Goal: Use online tool/utility

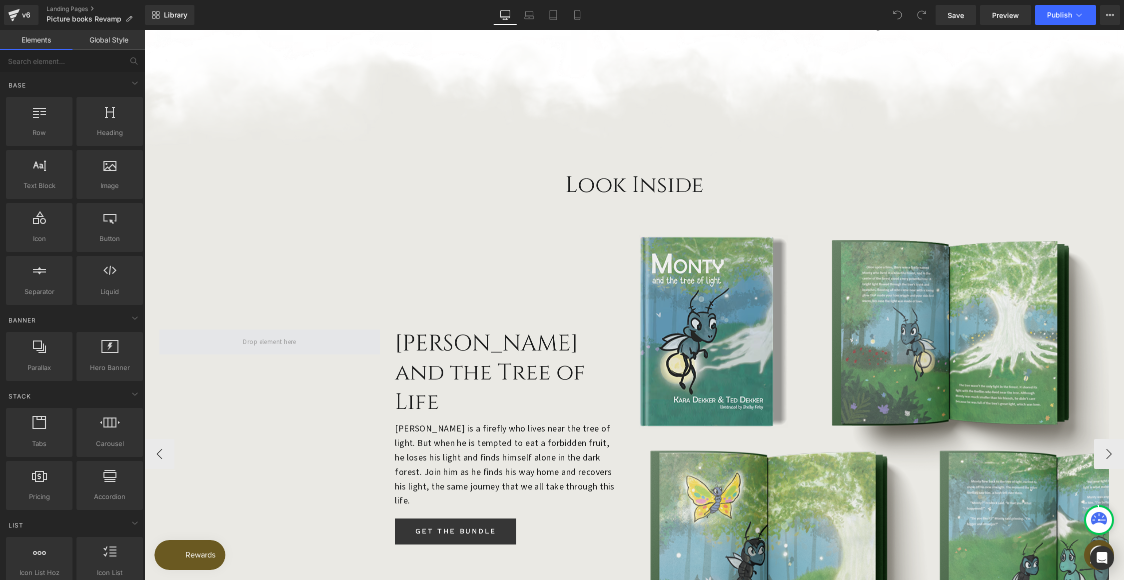
scroll to position [741, 0]
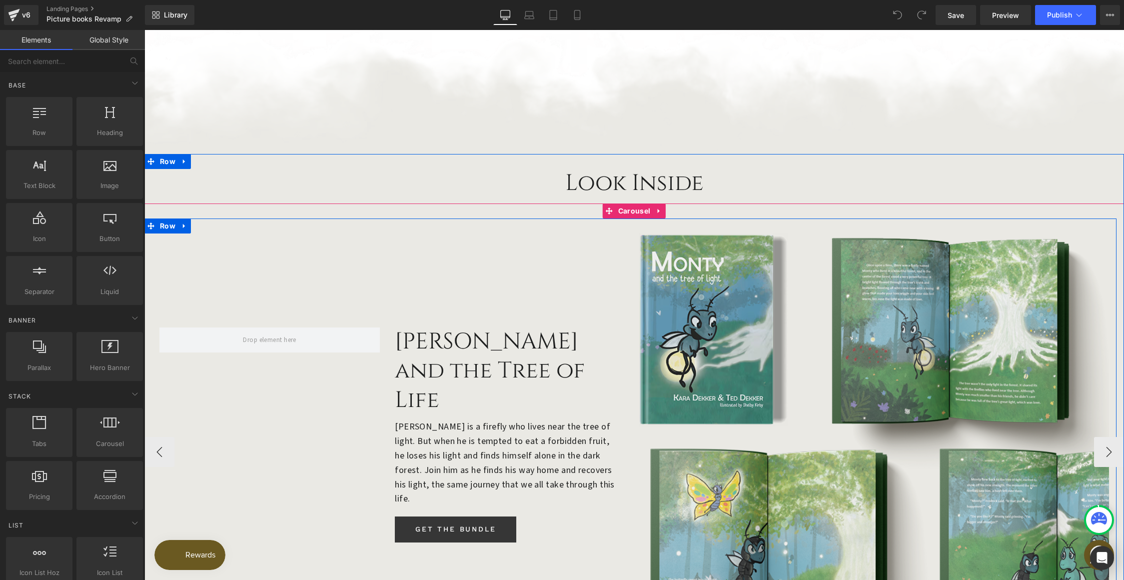
click at [623, 484] on div "[PERSON_NAME] and the Tree of Life Heading [PERSON_NAME] is a firefly who lives…" at bounding box center [387, 429] width 486 height 423
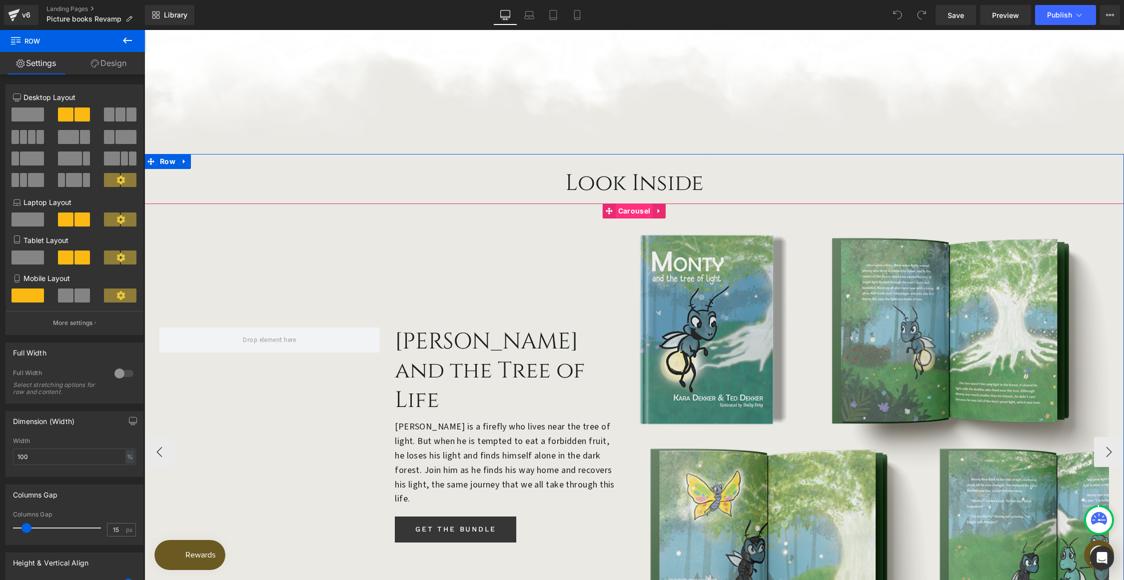
click at [628, 203] on span "Carousel" at bounding box center [634, 210] width 37 height 15
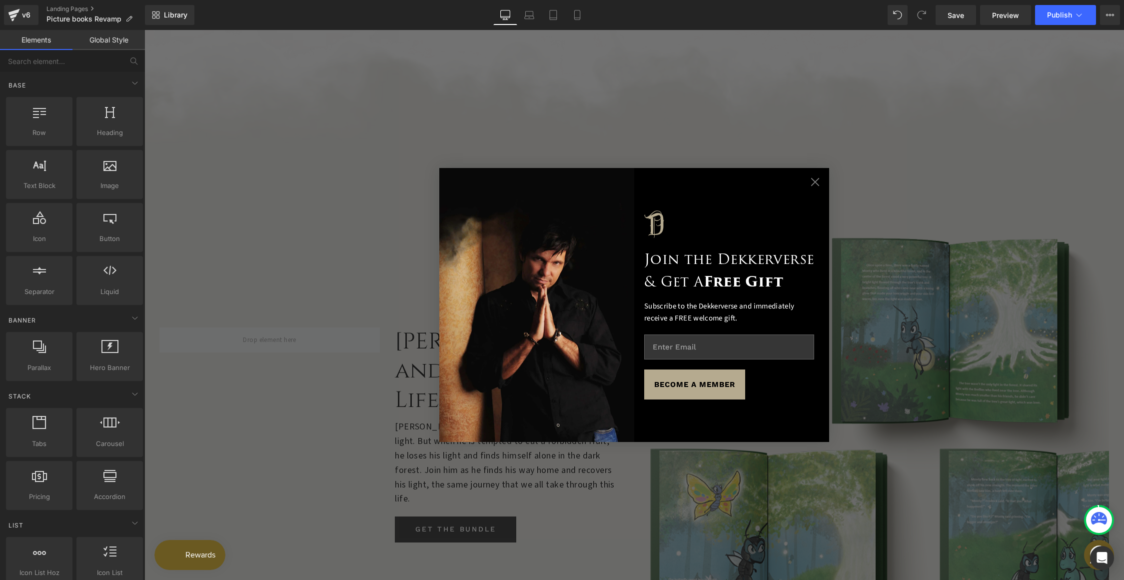
click at [807, 181] on circle "Close dialog" at bounding box center [815, 181] width 17 height 17
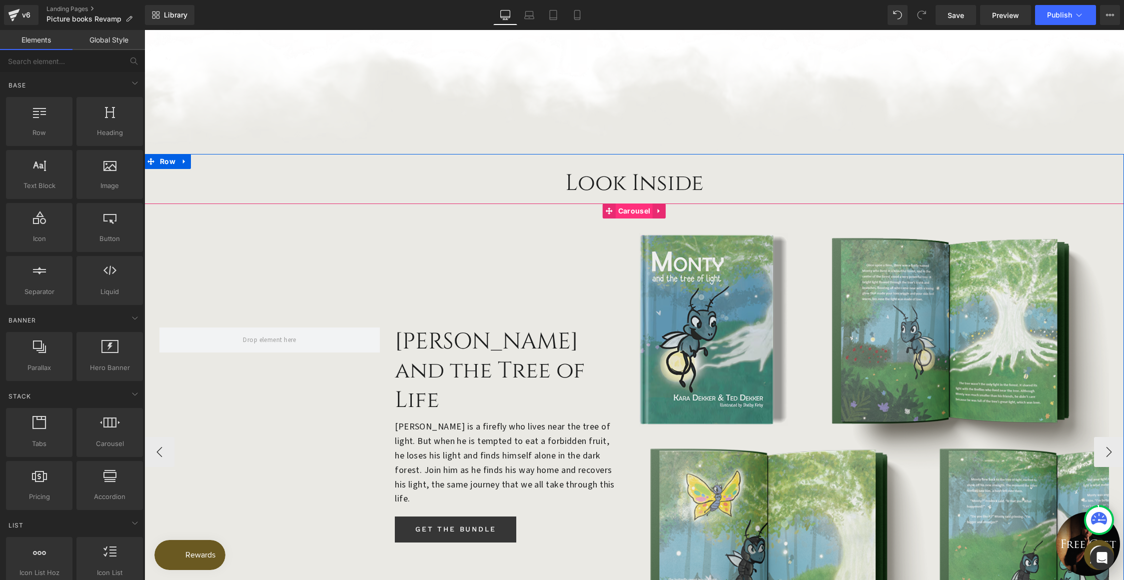
click at [634, 203] on span "Carousel" at bounding box center [634, 210] width 37 height 15
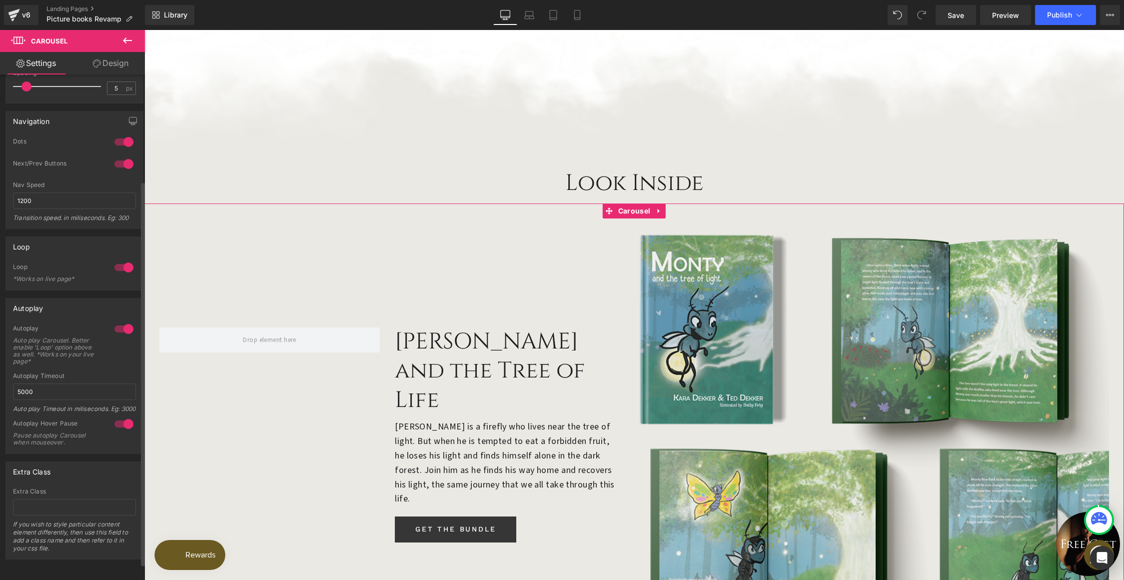
scroll to position [161, 0]
click at [1021, 17] on link "Preview" at bounding box center [1005, 15] width 51 height 20
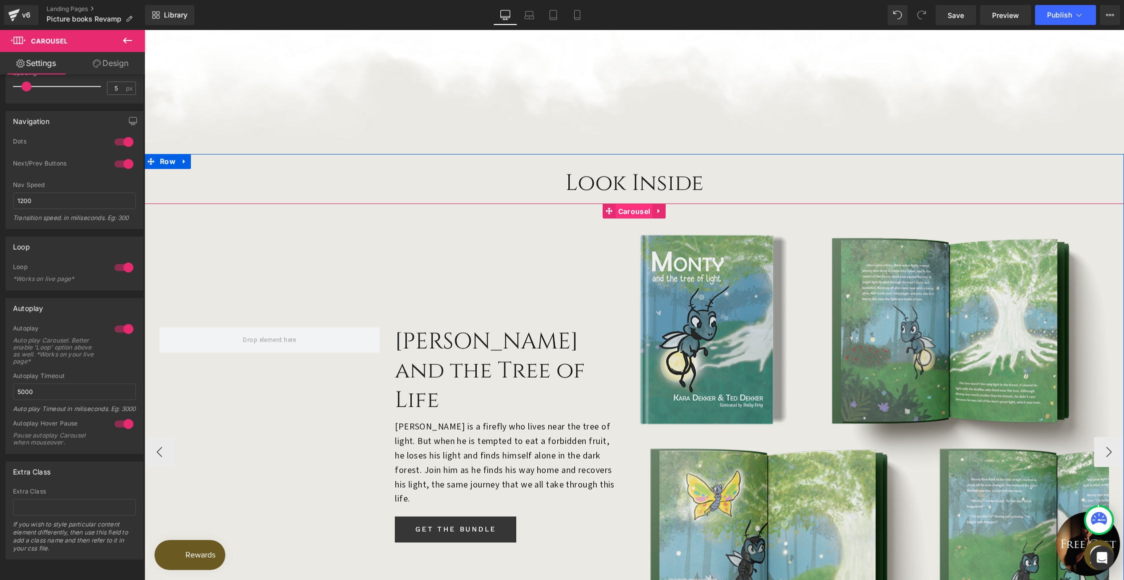
click at [619, 204] on span "Carousel" at bounding box center [634, 211] width 37 height 15
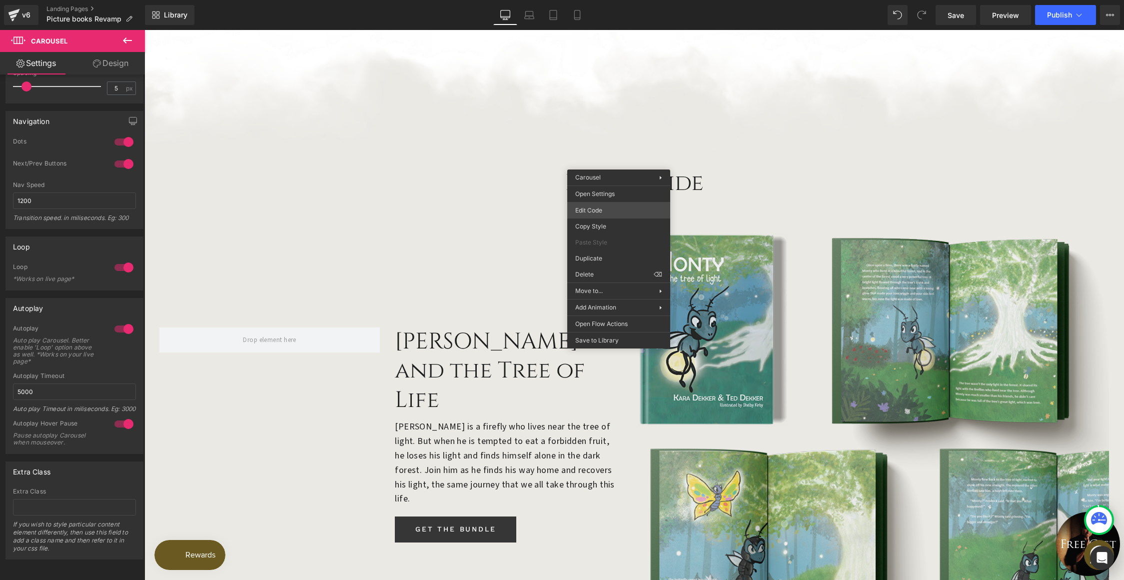
click at [599, 0] on div "Carousel You are previewing how the will restyle your page. You can not edit El…" at bounding box center [562, 0] width 1124 height 0
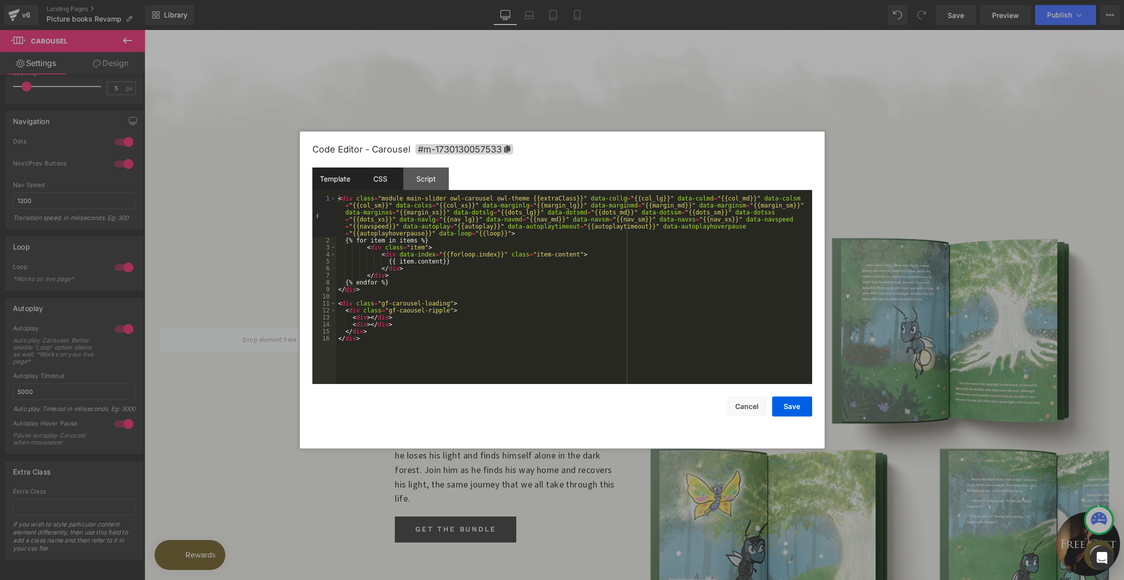
click at [398, 173] on div "CSS" at bounding box center [380, 178] width 45 height 22
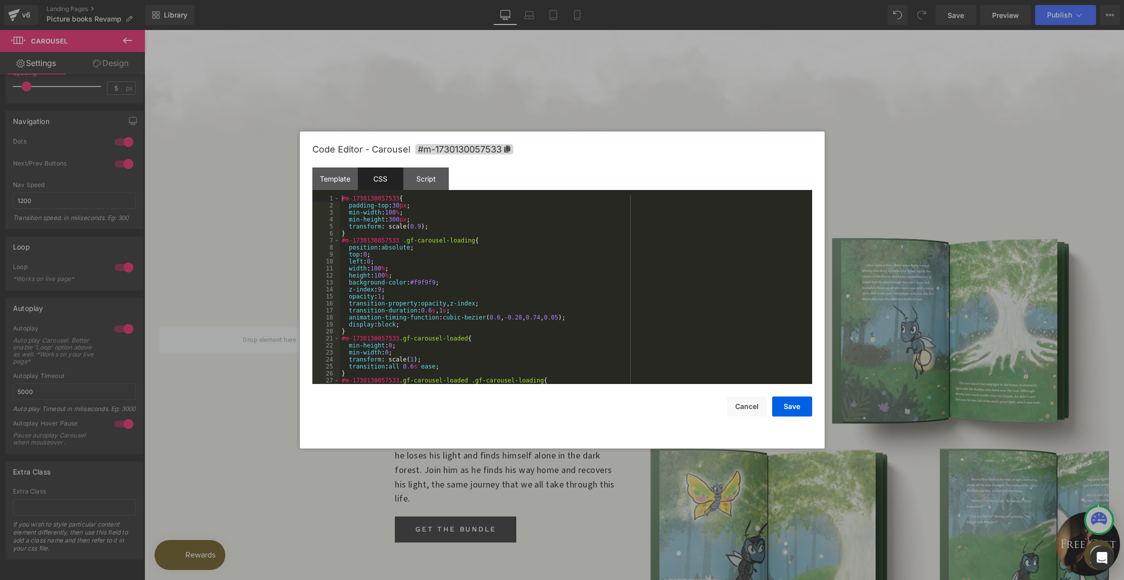
click at [448, 176] on div "Template CSS Script Data" at bounding box center [562, 180] width 500 height 27
click at [431, 178] on div "Script" at bounding box center [425, 178] width 45 height 22
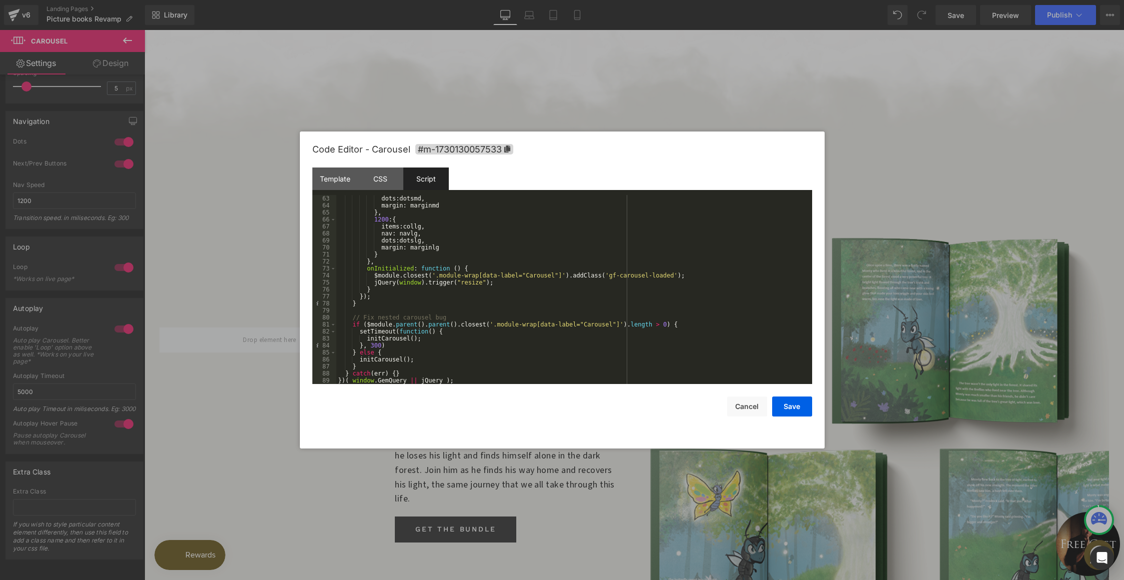
scroll to position [434, 0]
click at [388, 183] on div "CSS" at bounding box center [380, 178] width 45 height 22
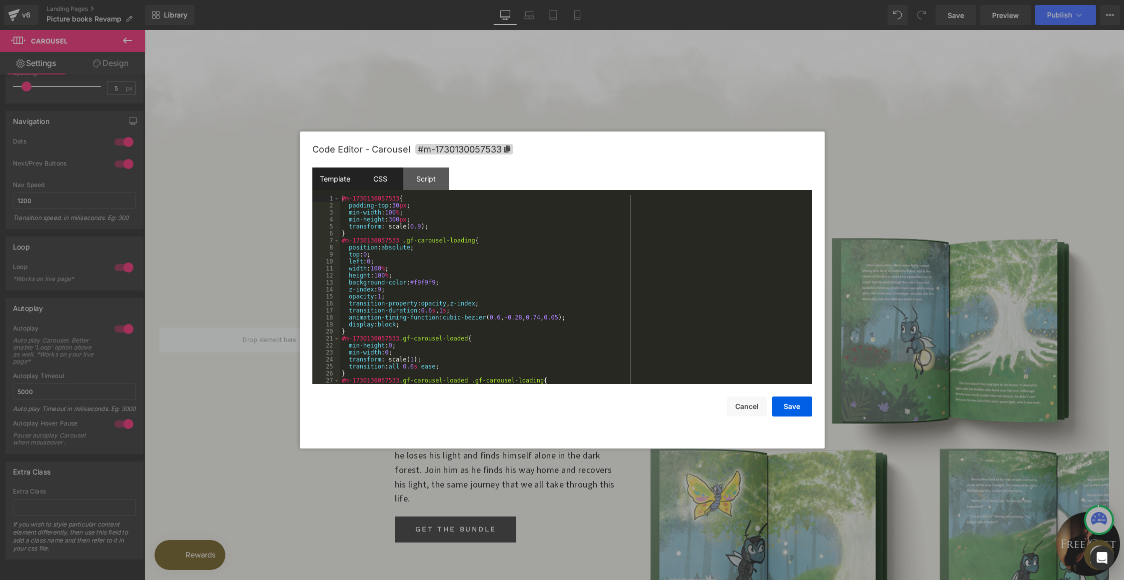
click at [332, 182] on div "Template" at bounding box center [334, 178] width 45 height 22
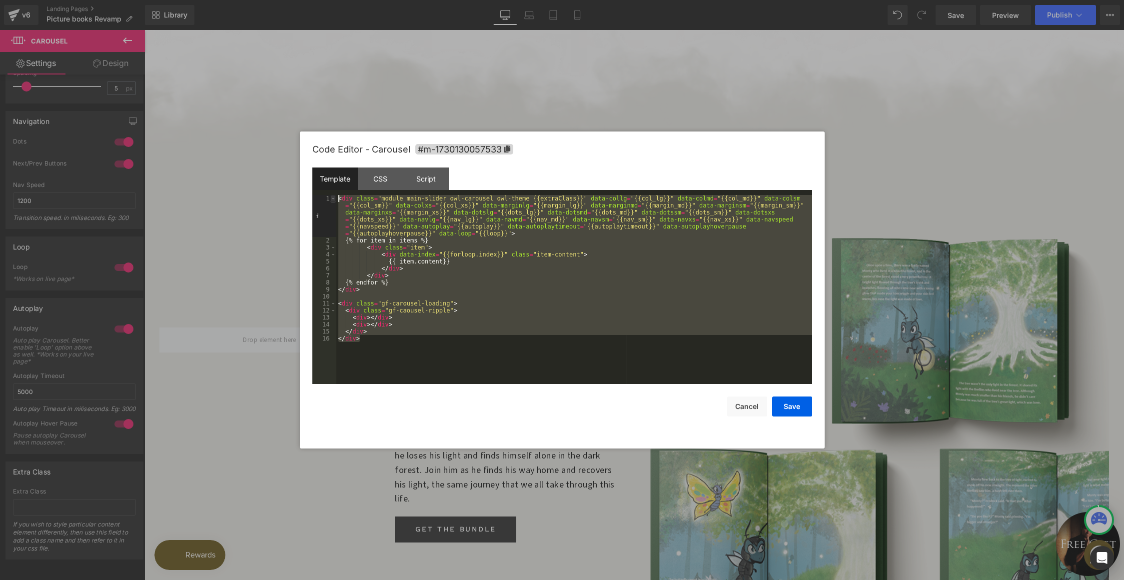
drag, startPoint x: 368, startPoint y: 339, endPoint x: 331, endPoint y: 198, distance: 145.2
click at [331, 198] on pre "1 2 3 4 5 6 7 8 9 10 11 12 13 14 15 16 < div class = "module main-slider owl-ca…" at bounding box center [562, 289] width 500 height 189
click at [393, 180] on div "CSS" at bounding box center [380, 178] width 45 height 22
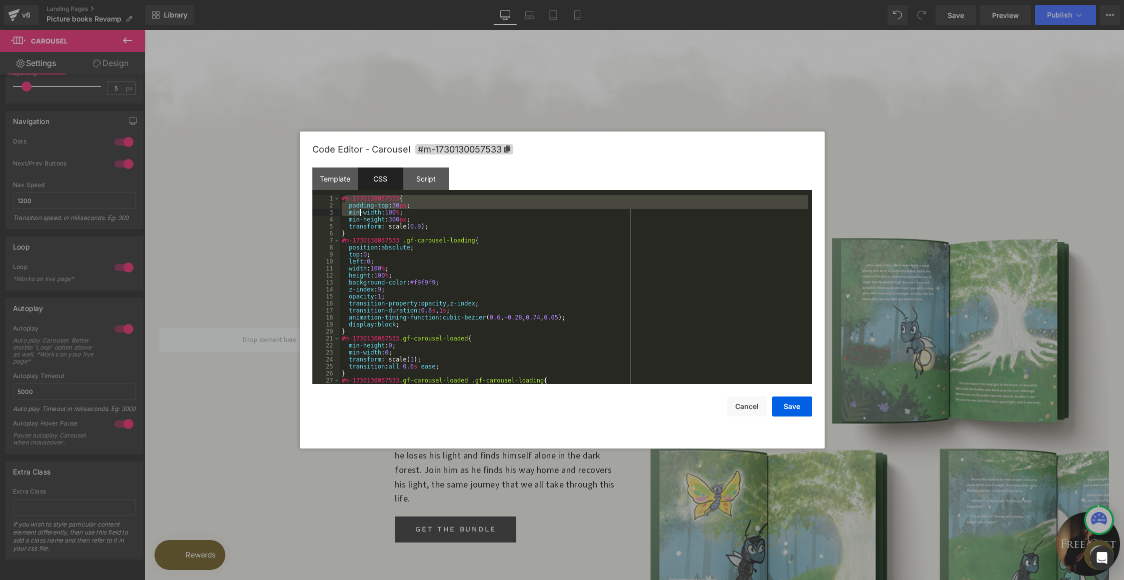
drag, startPoint x: 344, startPoint y: 198, endPoint x: 359, endPoint y: 209, distance: 18.7
click at [361, 211] on div "#m-1730130057533 { padding-top : 30 px ; min-width : 100 % ; min-height : 300 p…" at bounding box center [574, 296] width 468 height 203
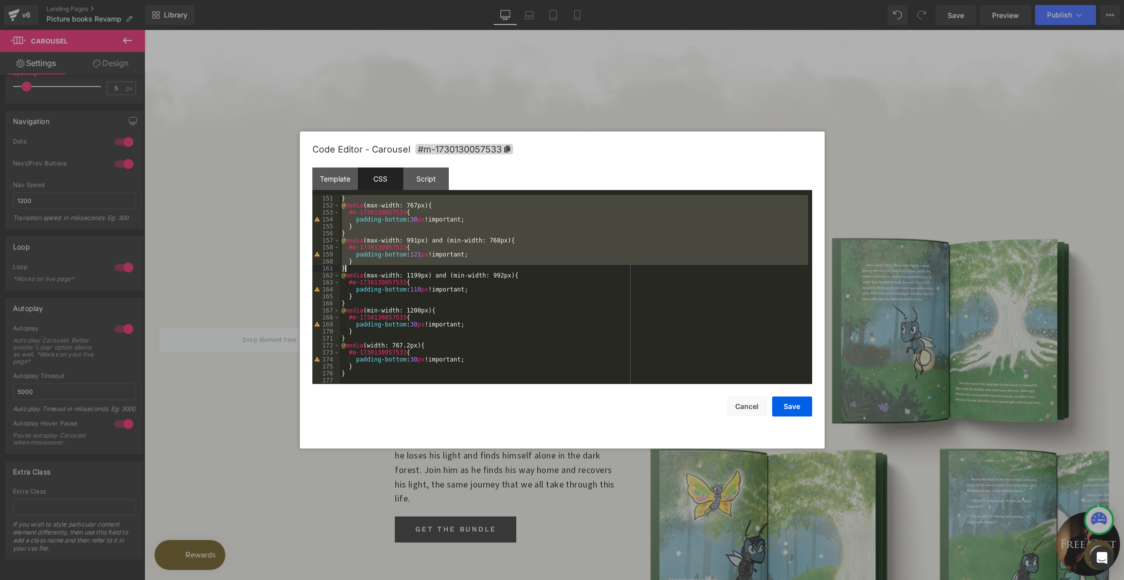
scroll to position [1050, 0]
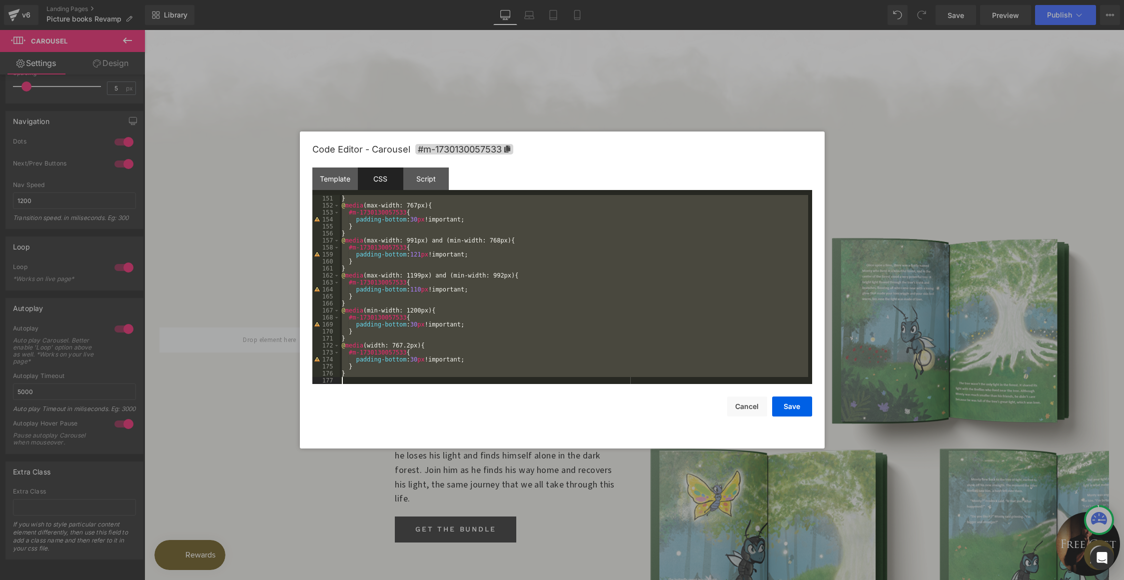
drag, startPoint x: 342, startPoint y: 199, endPoint x: 366, endPoint y: 399, distance: 201.9
click at [366, 400] on div "Code Editor - Carousel #m-1730130057533 Template CSS Script Data 1 2 3 4 5 6 7 …" at bounding box center [562, 289] width 500 height 317
click at [438, 180] on div "Script" at bounding box center [425, 178] width 45 height 22
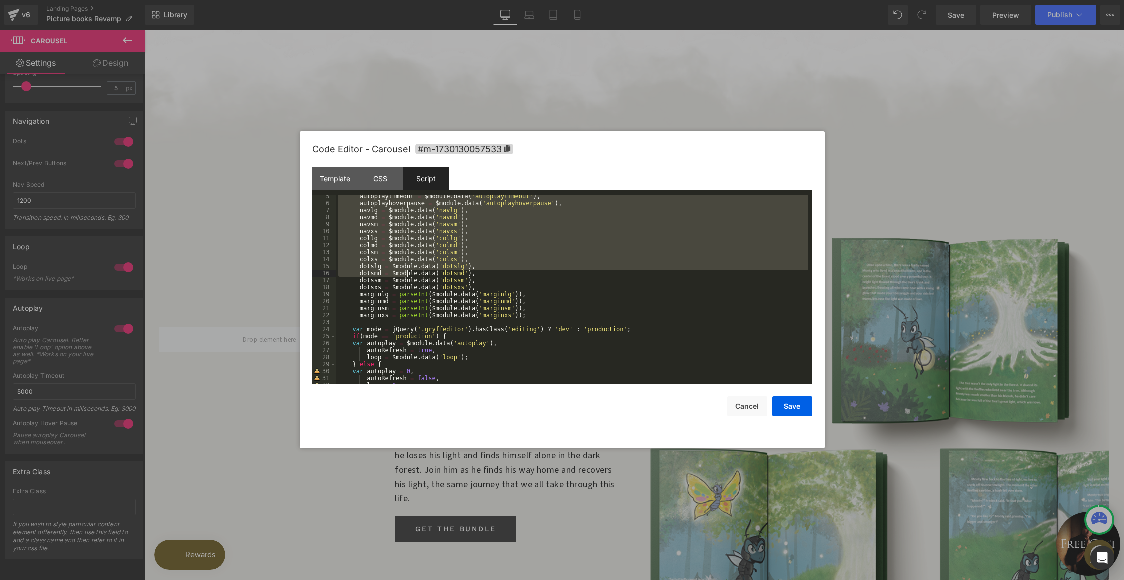
scroll to position [434, 0]
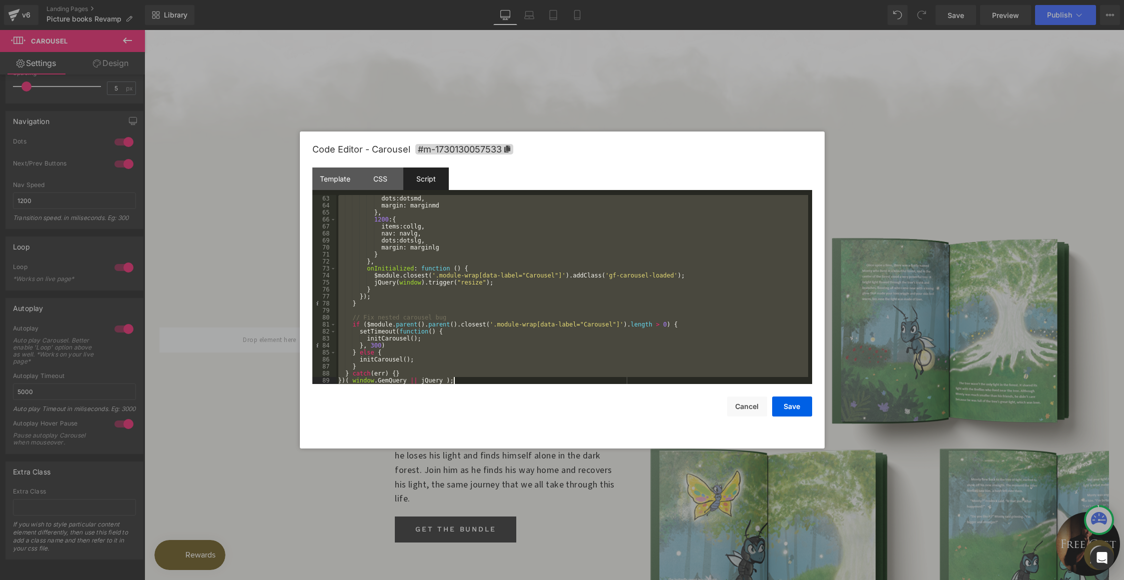
drag, startPoint x: 340, startPoint y: 197, endPoint x: 481, endPoint y: 384, distance: 234.4
click at [481, 384] on div "Code Editor - Carousel #m-1730130057533 Template CSS Script Data 1 2 3 4 5 6 7 …" at bounding box center [562, 289] width 500 height 317
